Goal: Task Accomplishment & Management: Manage account settings

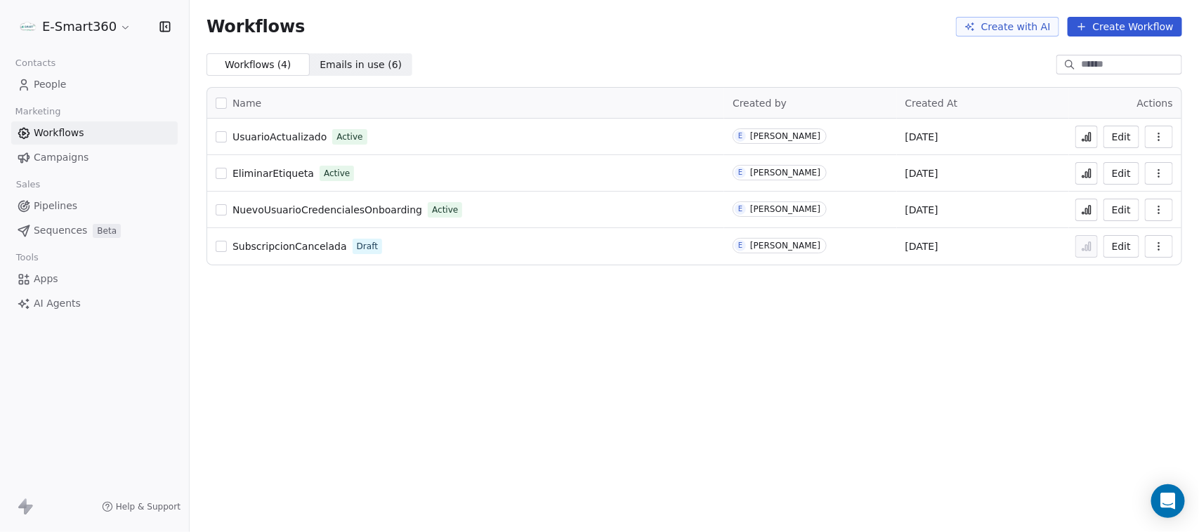
click at [1122, 138] on button "Edit" at bounding box center [1121, 137] width 36 height 22
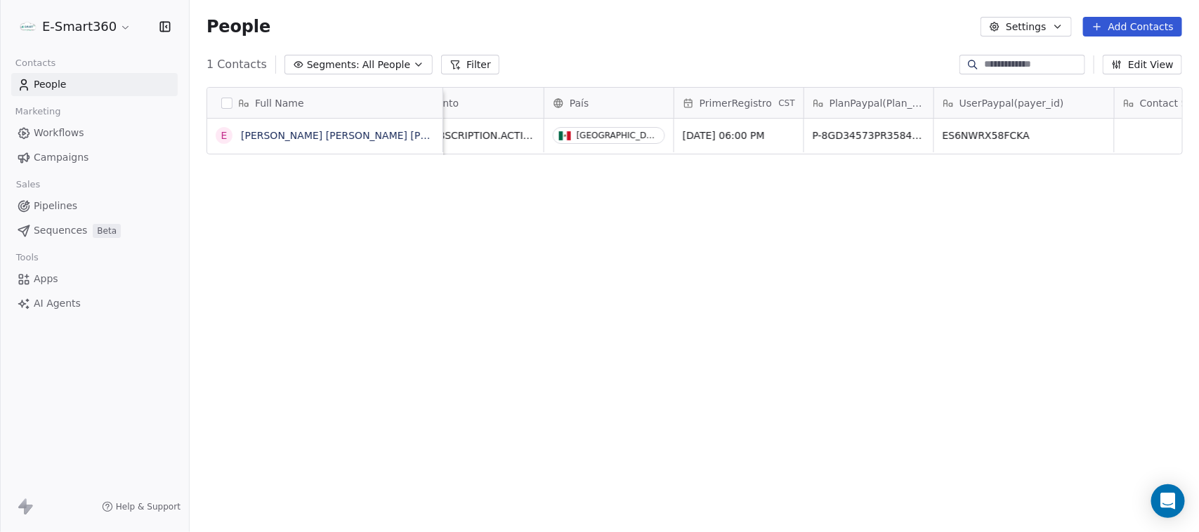
scroll to position [0, 1141]
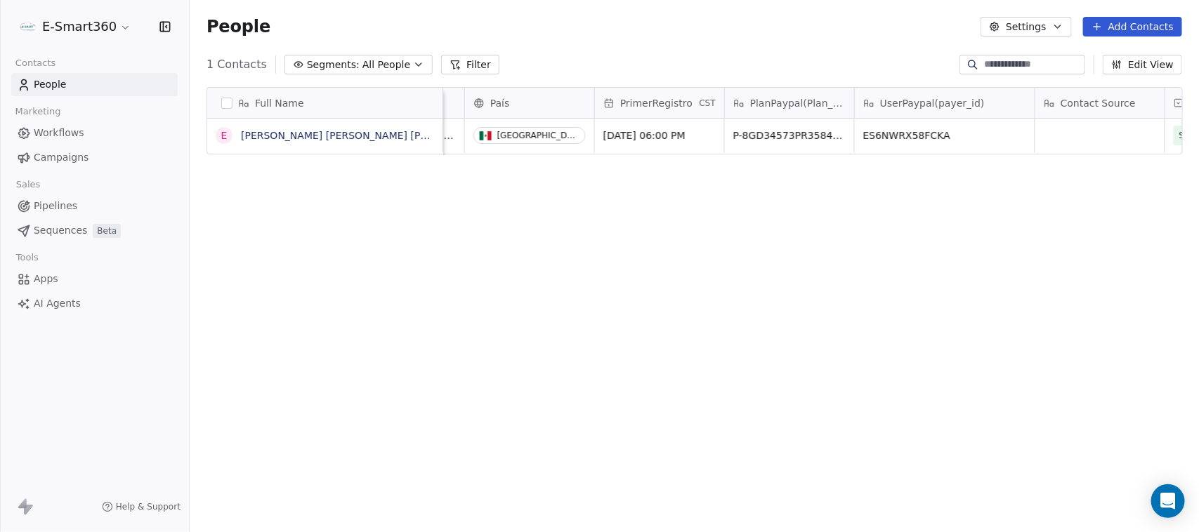
click at [56, 135] on span "Workflows" at bounding box center [59, 133] width 51 height 15
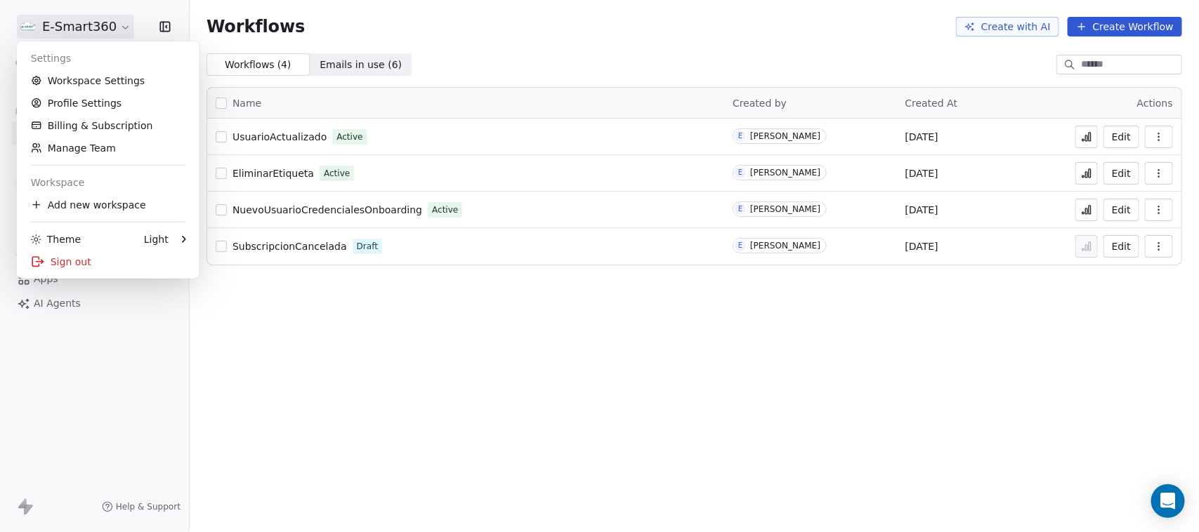
click at [83, 34] on html "E-Smart360 Contacts People Marketing Workflows Campaigns Sales Pipelines Sequen…" at bounding box center [599, 266] width 1199 height 532
click at [90, 19] on html "E-Smart360 Contacts People Marketing Workflows Campaigns Sales Pipelines Sequen…" at bounding box center [599, 266] width 1199 height 532
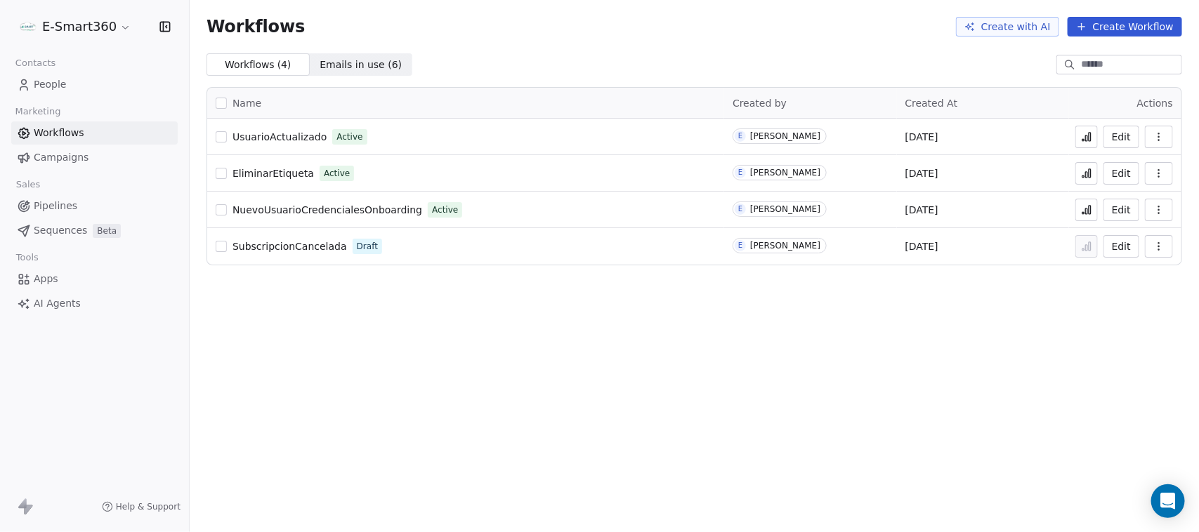
click at [105, 77] on link "People" at bounding box center [94, 84] width 166 height 23
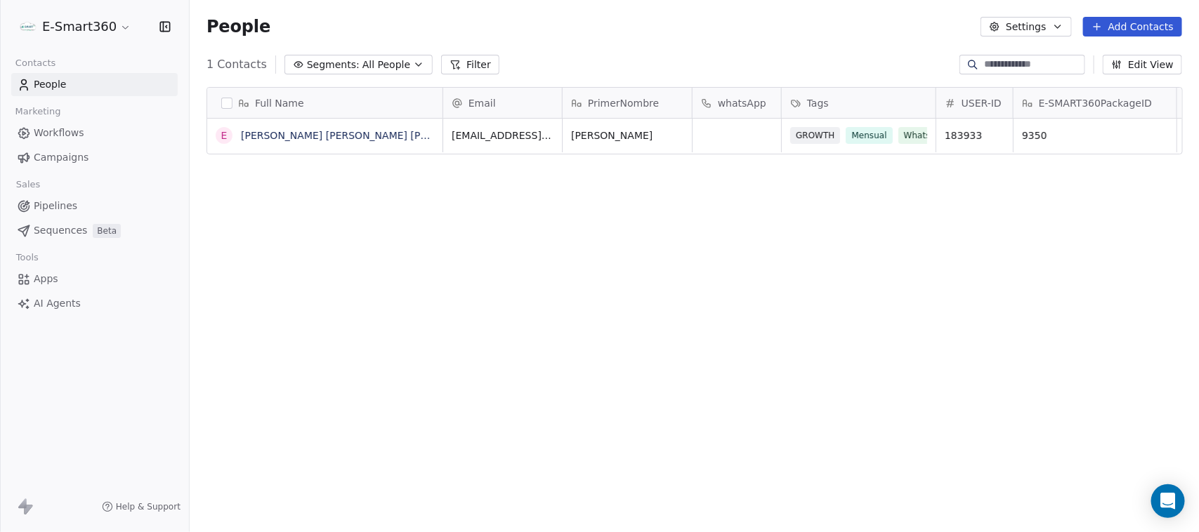
scroll to position [455, 996]
click at [370, 133] on link "[PERSON_NAME] [PERSON_NAME] [PERSON_NAME]" at bounding box center [366, 135] width 251 height 11
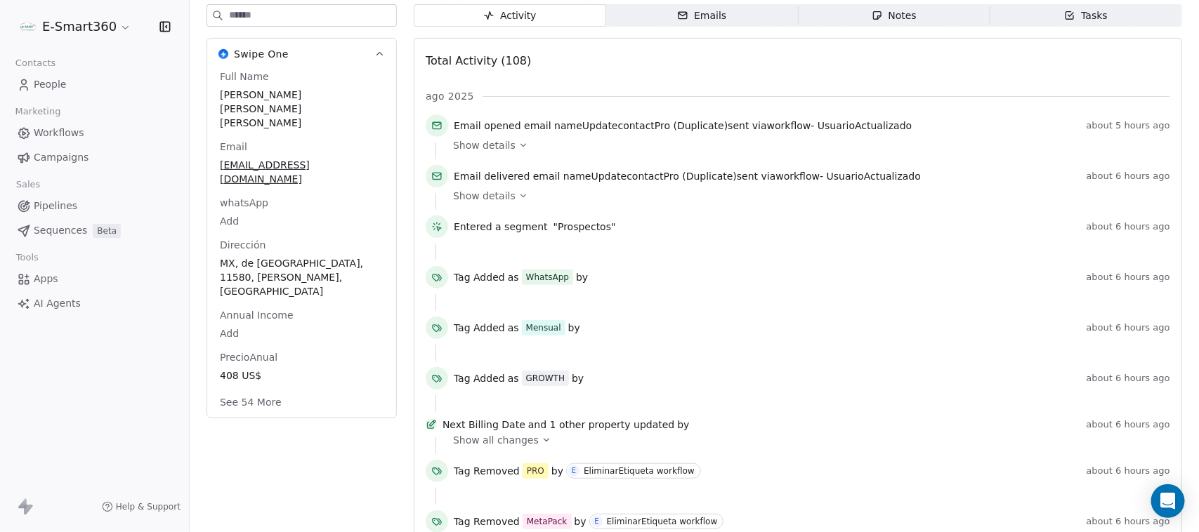
scroll to position [176, 0]
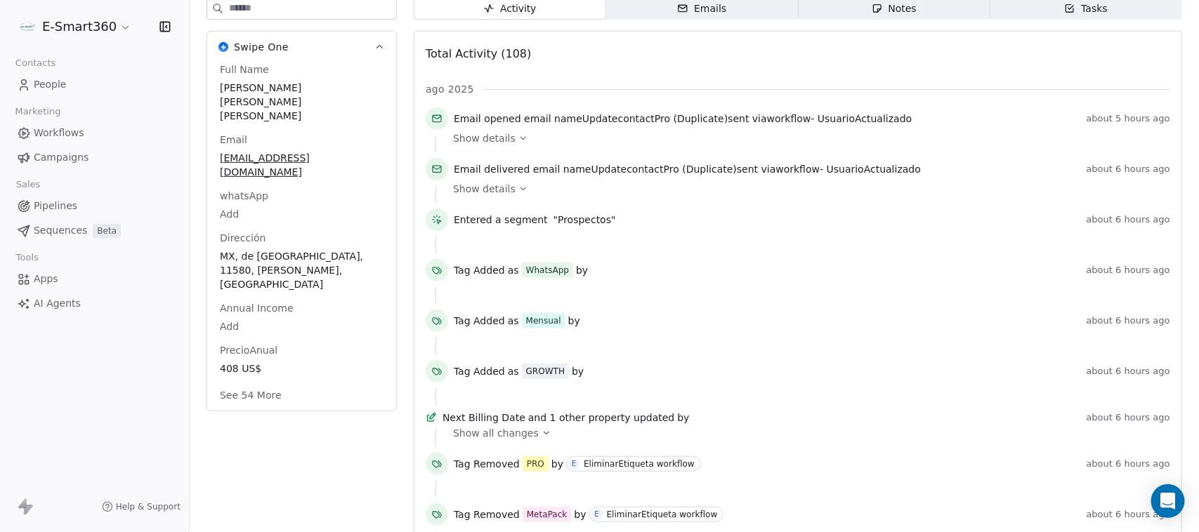
click at [506, 190] on span "Show details" at bounding box center [484, 189] width 62 height 14
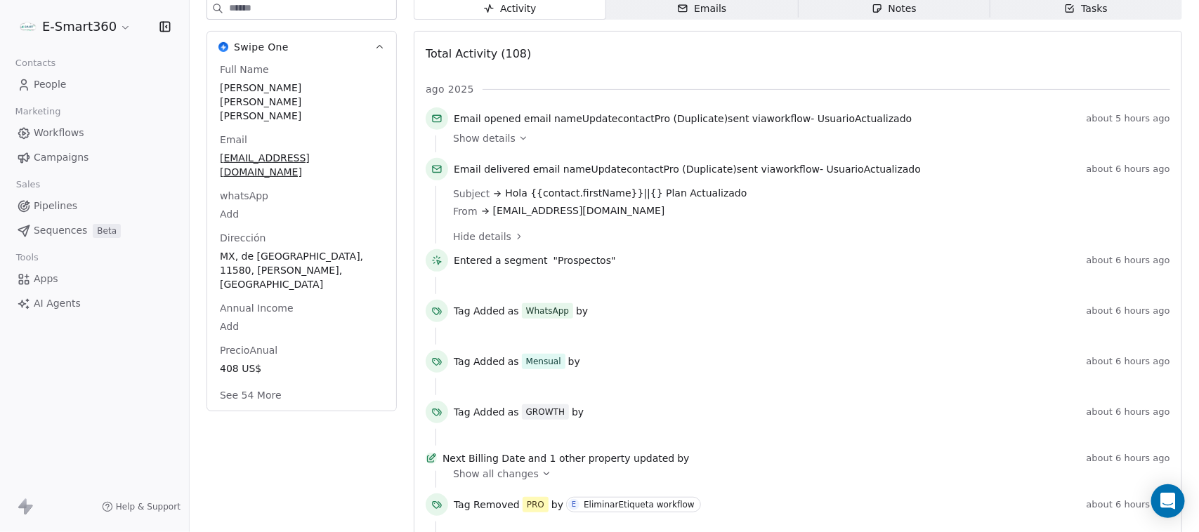
click at [518, 133] on icon at bounding box center [523, 138] width 10 height 10
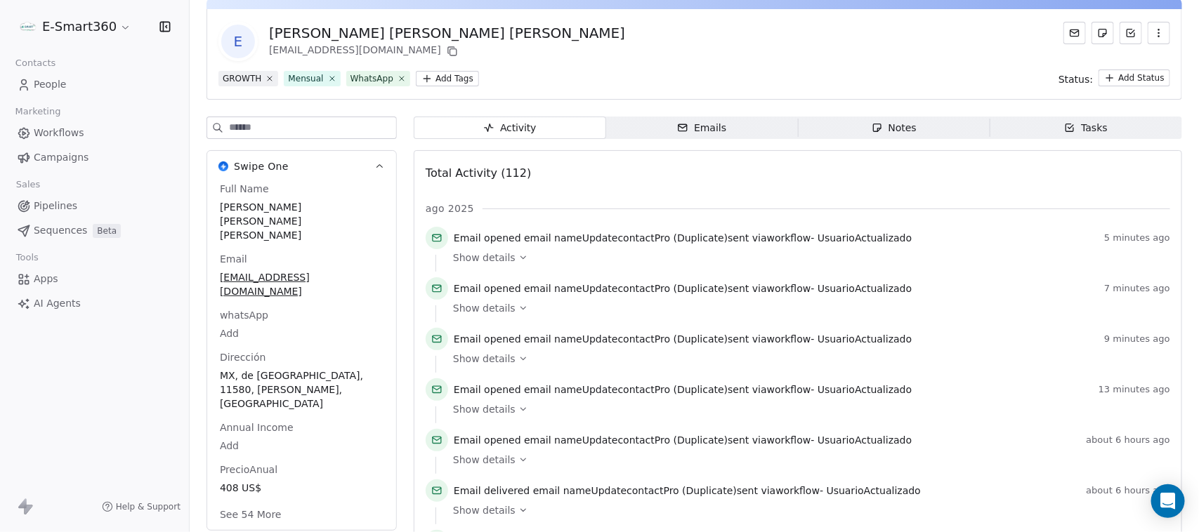
scroll to position [88, 0]
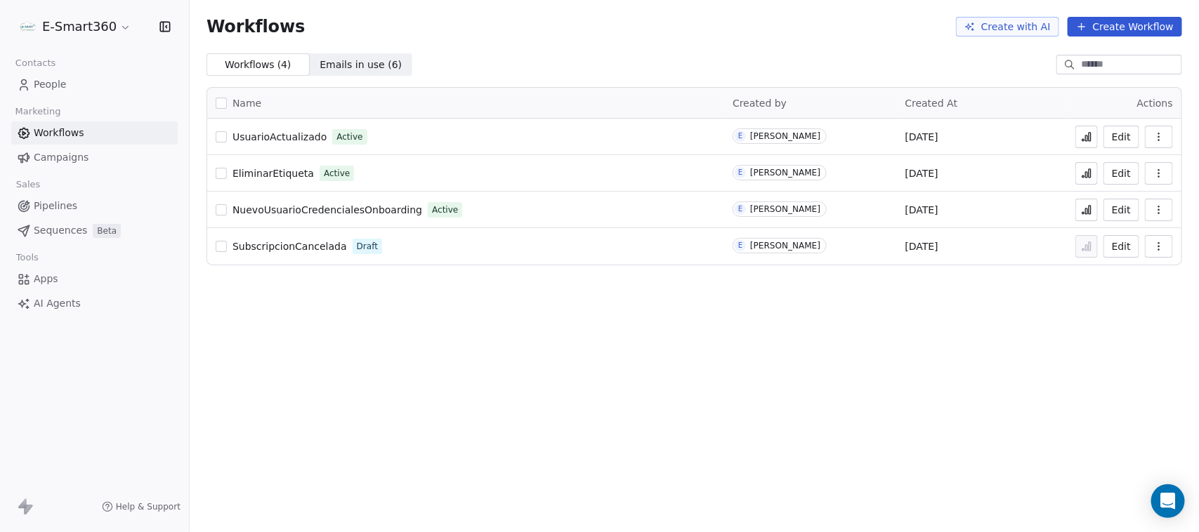
click at [60, 79] on span "People" at bounding box center [50, 84] width 33 height 15
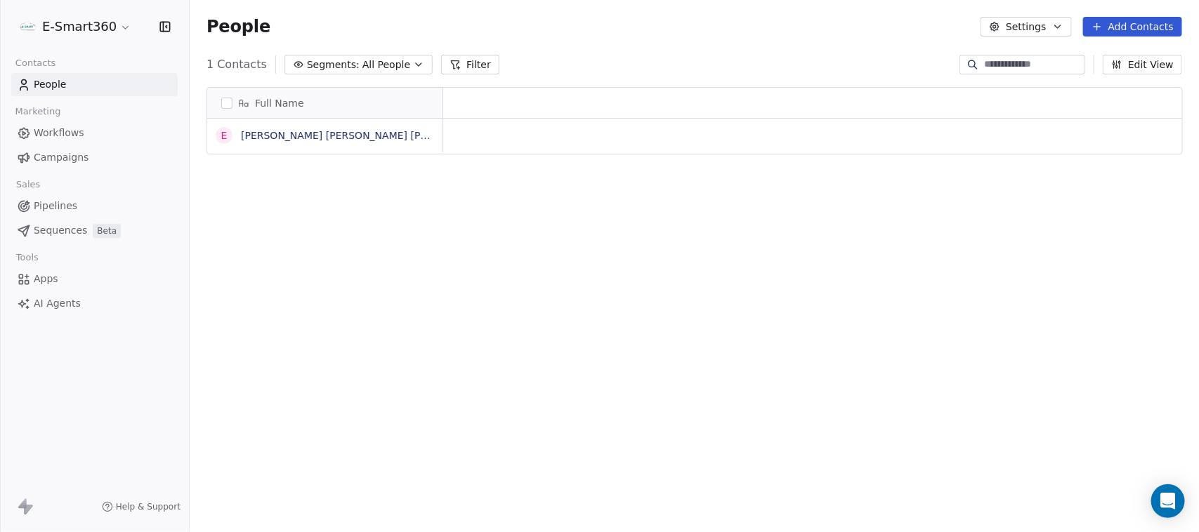
scroll to position [455, 996]
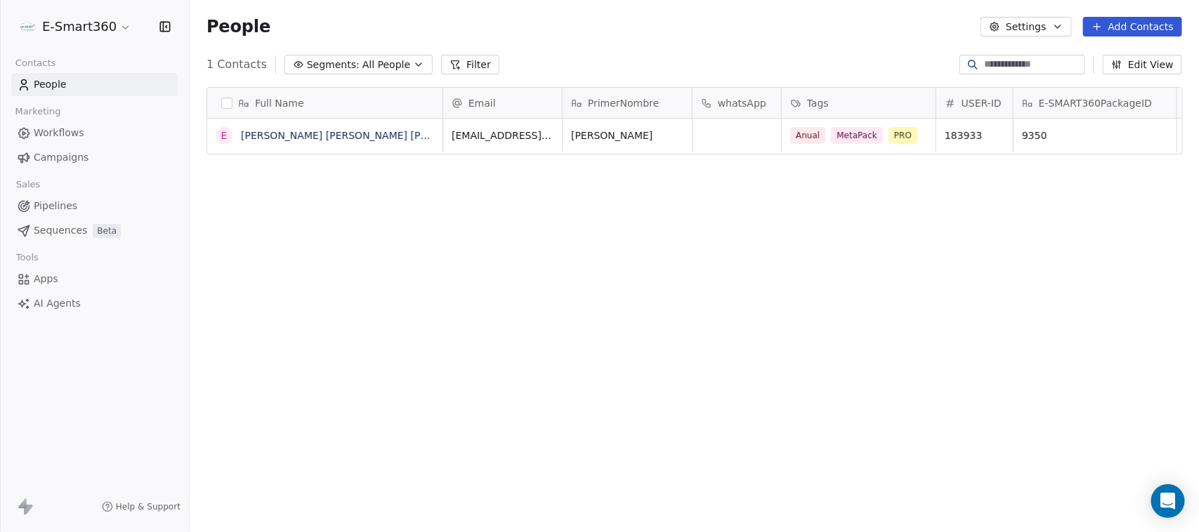
click at [77, 128] on span "Workflows" at bounding box center [59, 133] width 51 height 15
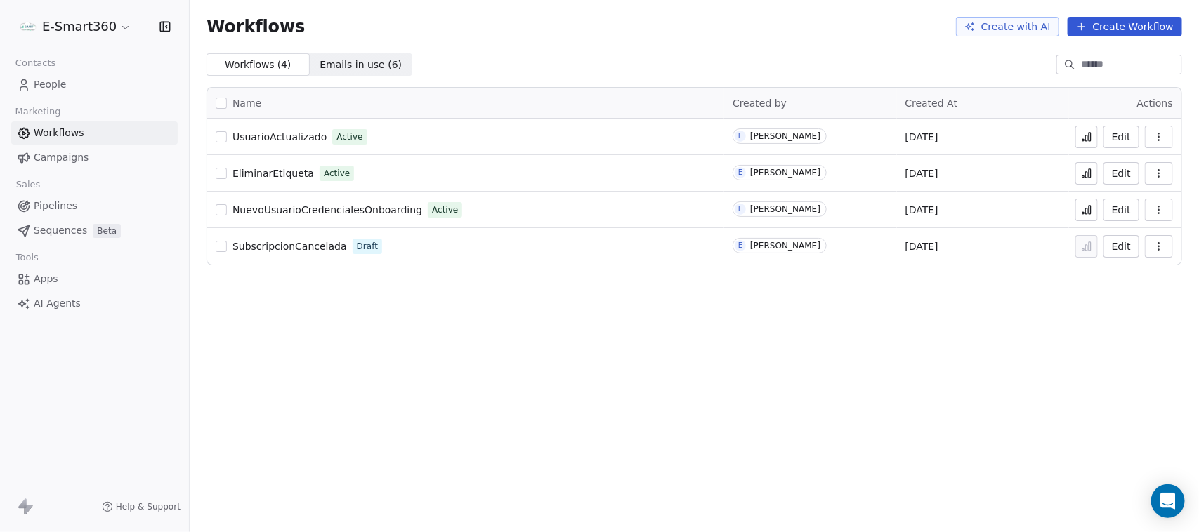
click at [1090, 133] on icon at bounding box center [1089, 137] width 2 height 8
click at [48, 97] on div "Contacts People Marketing Workflows Campaigns Sales Pipelines Sequences Beta To…" at bounding box center [94, 184] width 189 height 262
click at [41, 88] on span "People" at bounding box center [50, 84] width 33 height 15
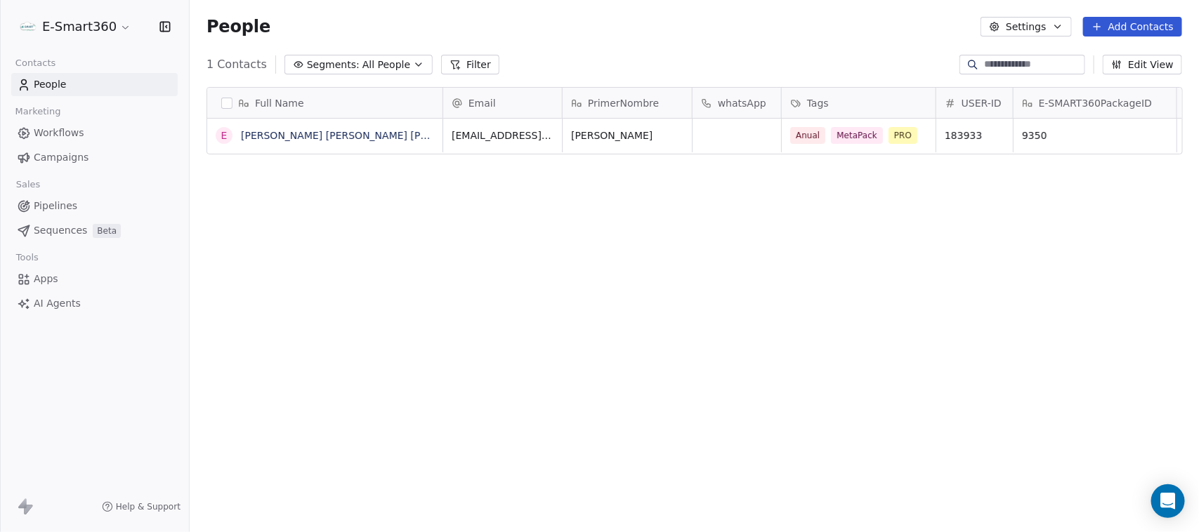
scroll to position [455, 996]
click at [359, 138] on link "Emmanuel Tester Suarez Lopez" at bounding box center [366, 135] width 251 height 11
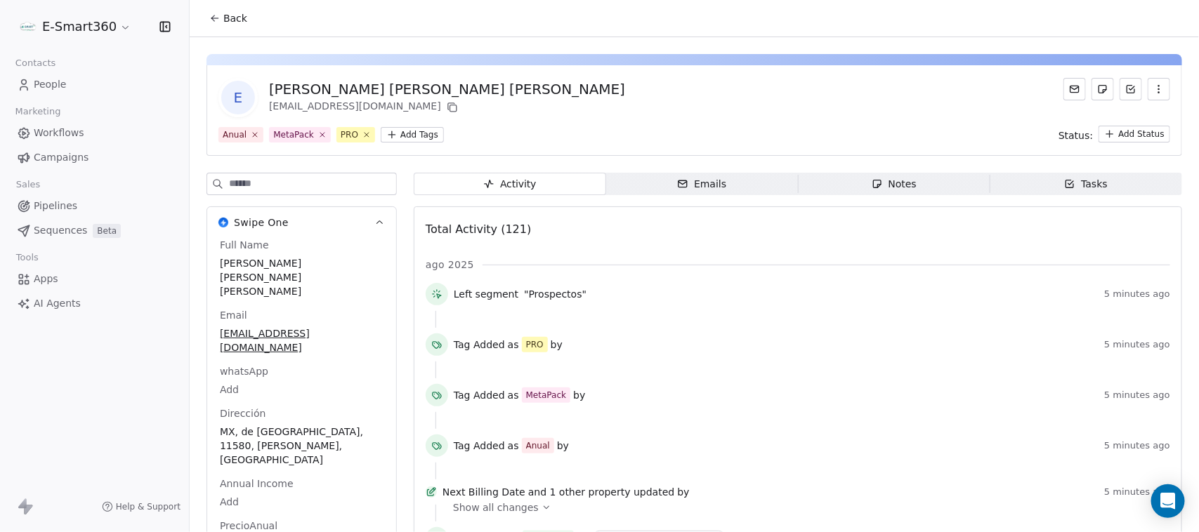
click at [95, 135] on link "Workflows" at bounding box center [94, 132] width 166 height 23
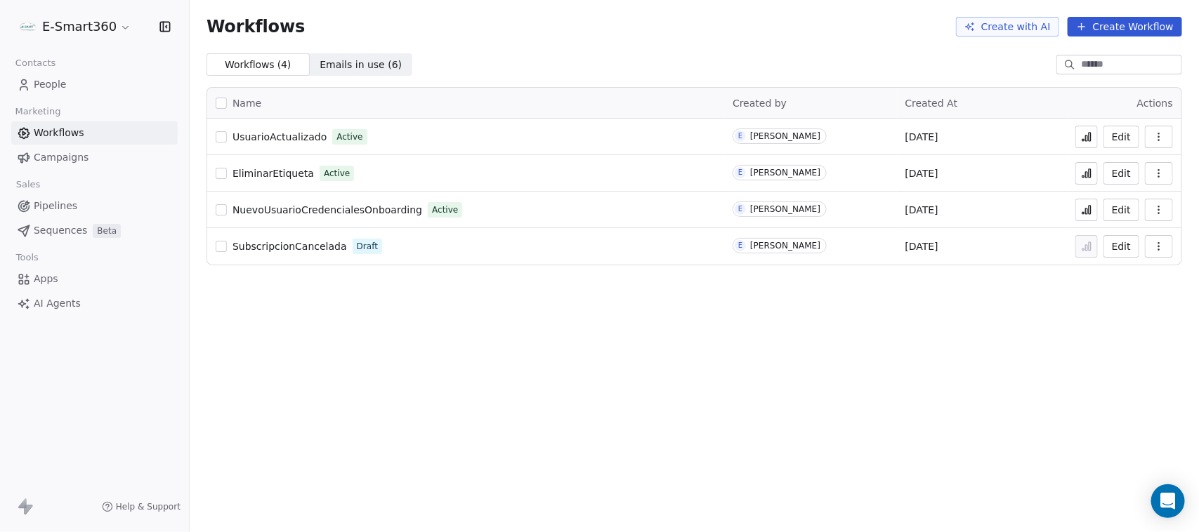
click at [1122, 131] on button "Edit" at bounding box center [1121, 137] width 36 height 22
click at [1087, 172] on icon at bounding box center [1086, 173] width 11 height 11
click at [1088, 126] on button at bounding box center [1086, 137] width 22 height 22
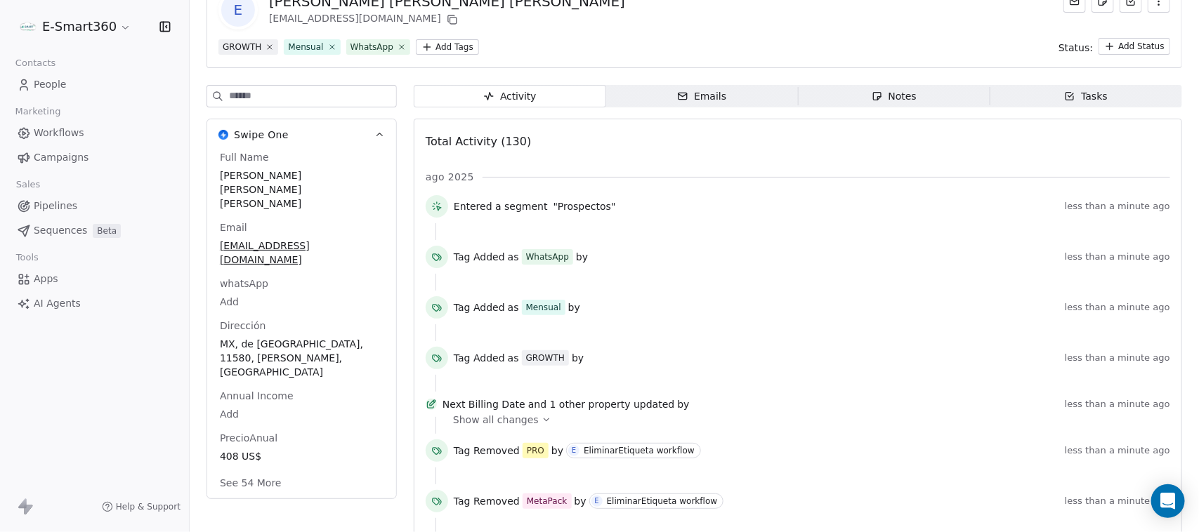
scroll to position [176, 0]
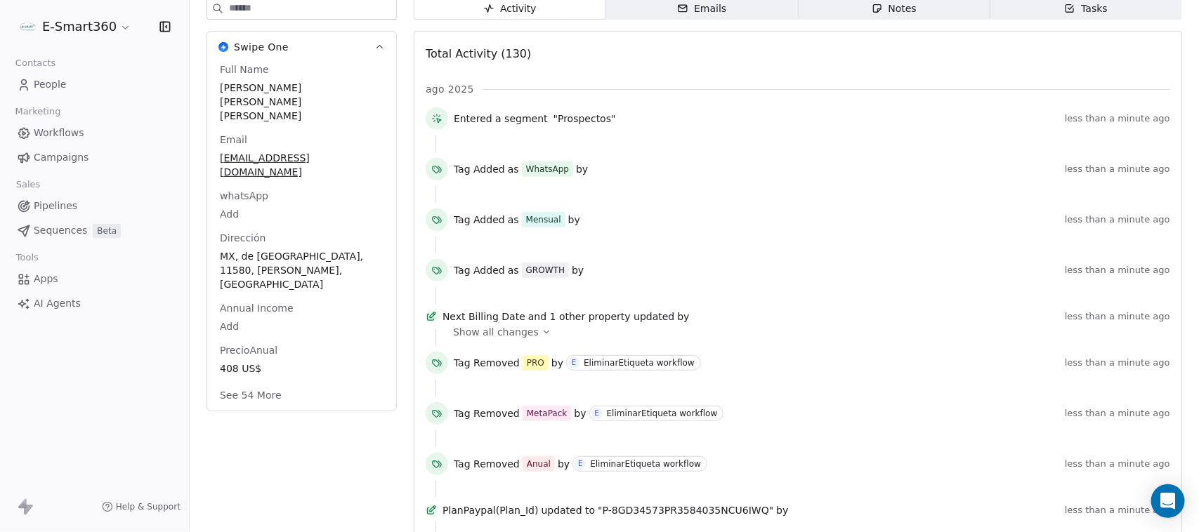
click at [510, 338] on span "Show all changes" at bounding box center [496, 332] width 86 height 14
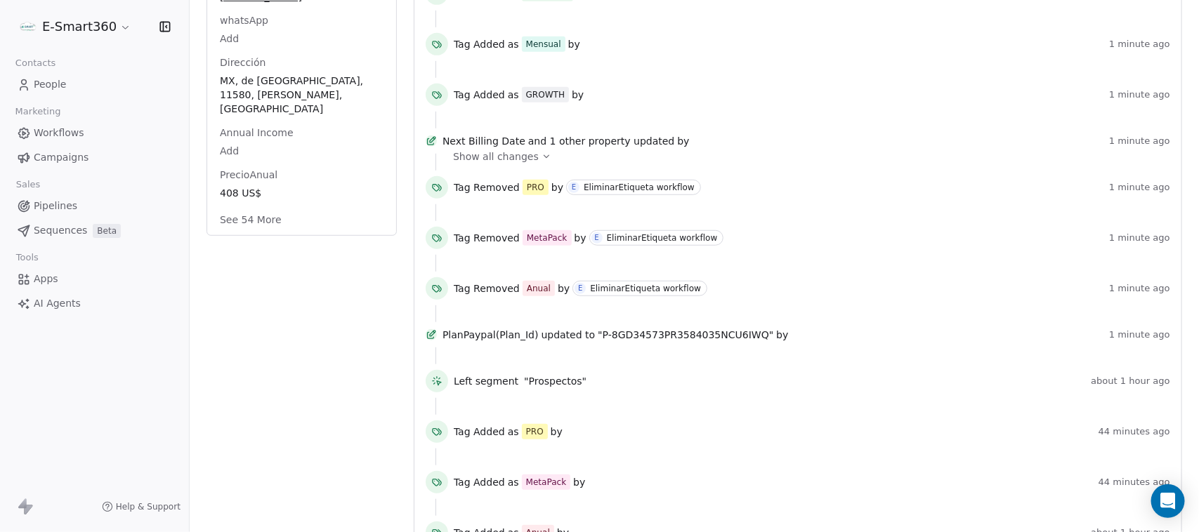
scroll to position [263, 0]
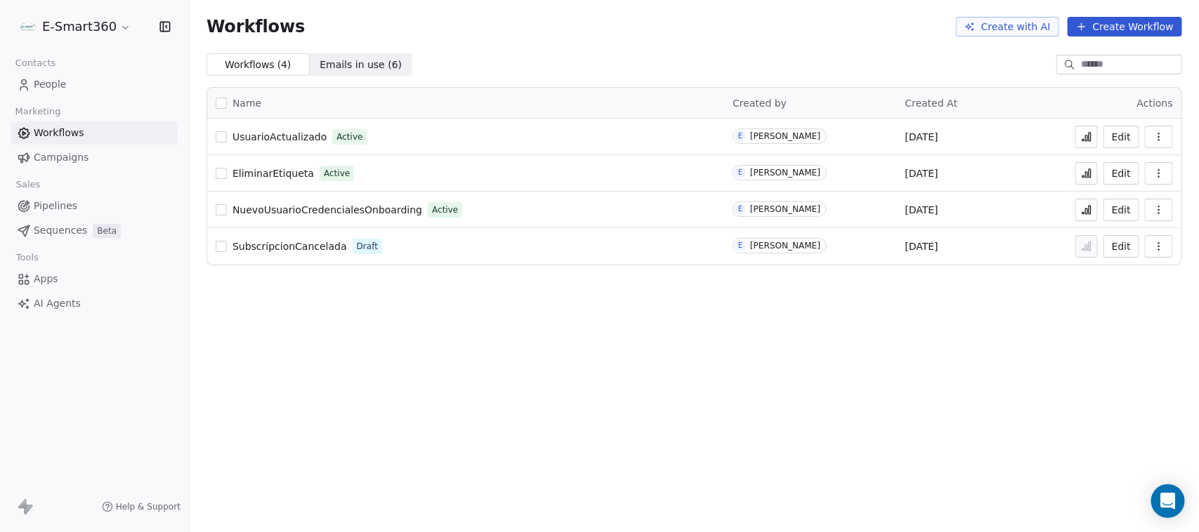
click at [1123, 133] on button "Edit" at bounding box center [1121, 137] width 36 height 22
click at [1125, 173] on button "Edit" at bounding box center [1121, 173] width 36 height 22
click at [1160, 138] on icon "button" at bounding box center [1158, 136] width 11 height 11
click at [1150, 173] on div "Analytics" at bounding box center [1122, 170] width 90 height 22
click at [349, 58] on span "Emails in use ( 6 )" at bounding box center [360, 65] width 82 height 15
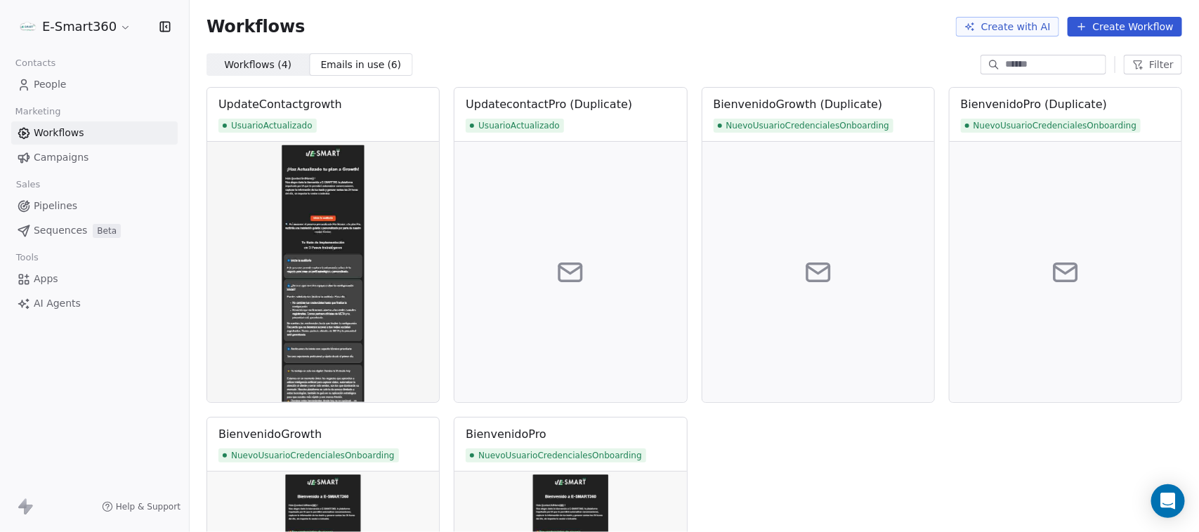
click at [265, 64] on span "Workflows ( 4 )" at bounding box center [257, 65] width 67 height 15
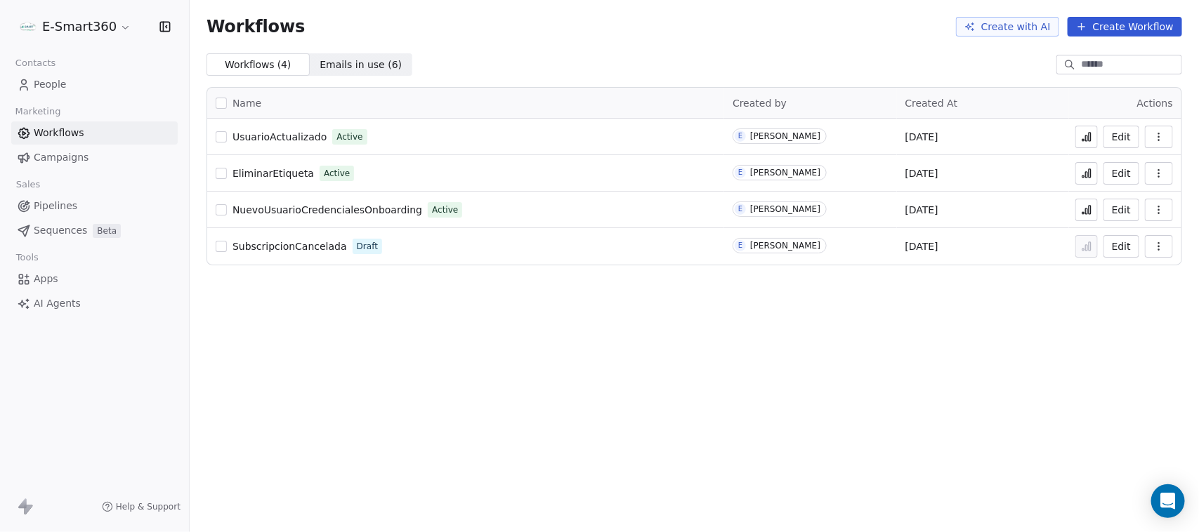
click at [60, 77] on span "People" at bounding box center [50, 84] width 33 height 15
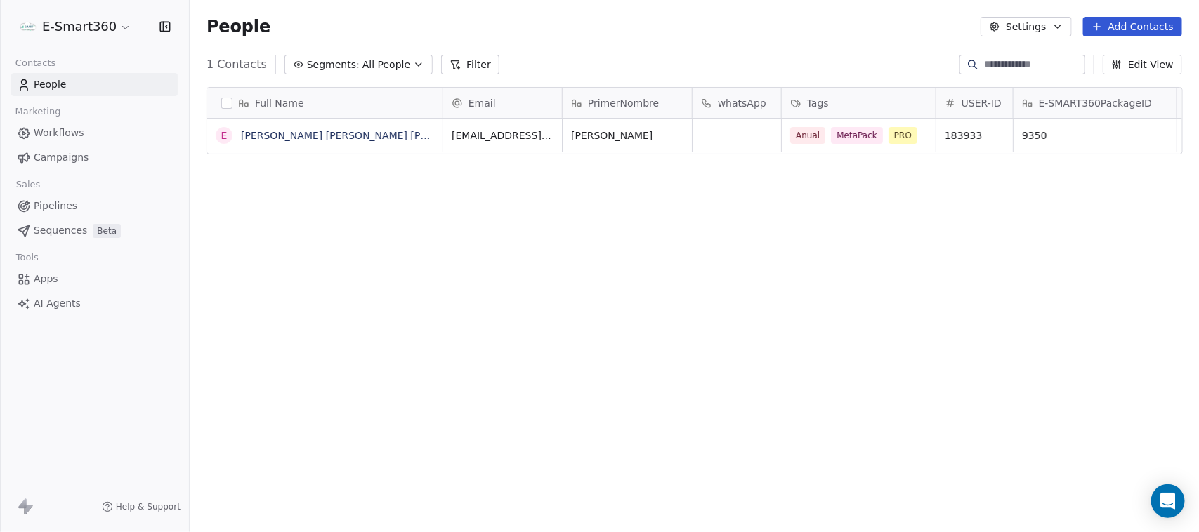
scroll to position [455, 996]
